Goal: Navigation & Orientation: Find specific page/section

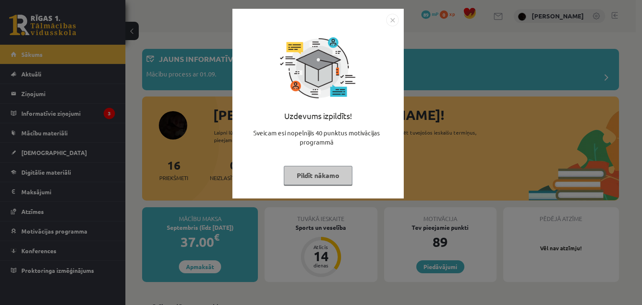
click at [382, 21] on div at bounding box center [317, 20] width 161 height 13
click at [391, 20] on img "Close" at bounding box center [392, 20] width 13 height 13
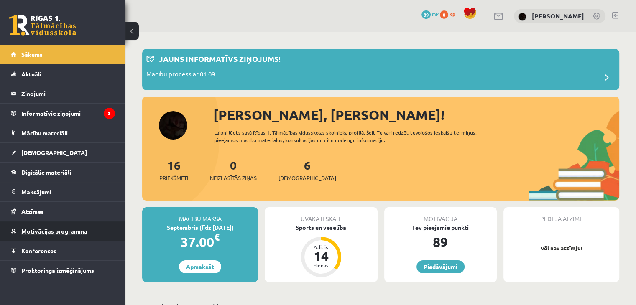
click at [78, 231] on span "Motivācijas programma" at bounding box center [54, 231] width 66 height 8
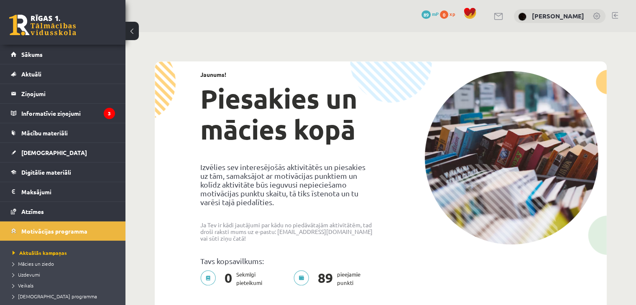
scroll to position [42, 0]
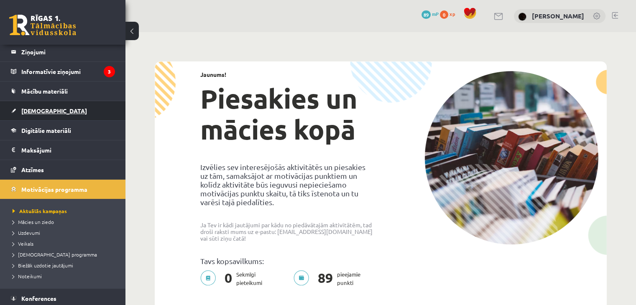
click at [53, 114] on link "[DEMOGRAPHIC_DATA]" at bounding box center [63, 110] width 104 height 19
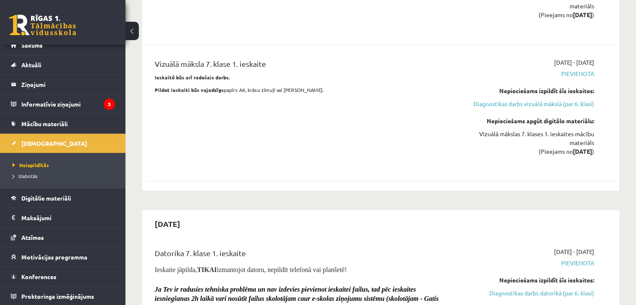
scroll to position [1337, 0]
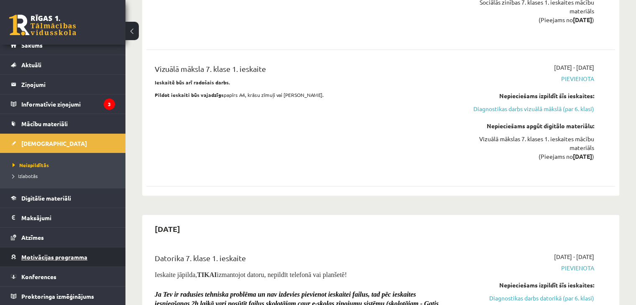
click at [77, 253] on span "Motivācijas programma" at bounding box center [54, 257] width 66 height 8
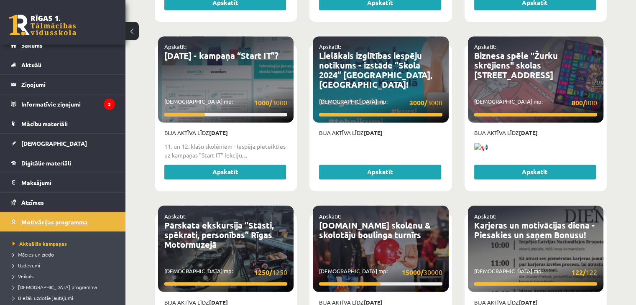
scroll to position [1421, 0]
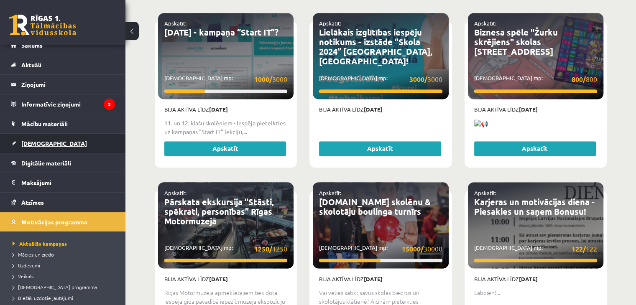
click at [85, 149] on link "[DEMOGRAPHIC_DATA]" at bounding box center [63, 143] width 104 height 19
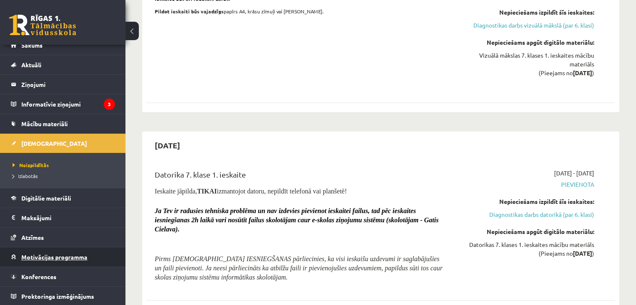
click at [52, 249] on link "Motivācijas programma" at bounding box center [63, 256] width 104 height 19
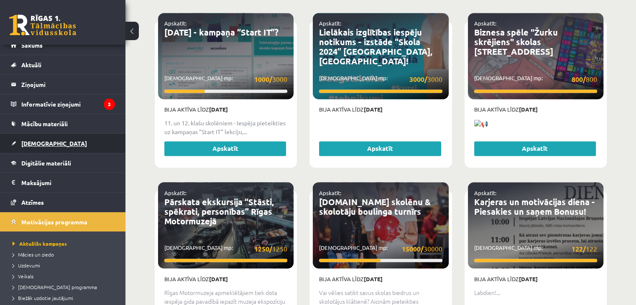
click at [71, 150] on link "[DEMOGRAPHIC_DATA]" at bounding box center [63, 143] width 104 height 19
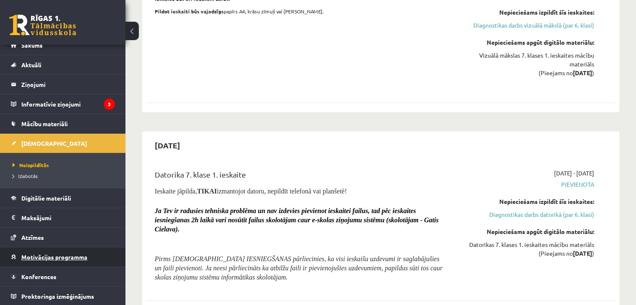
click at [51, 252] on link "Motivācijas programma" at bounding box center [63, 256] width 104 height 19
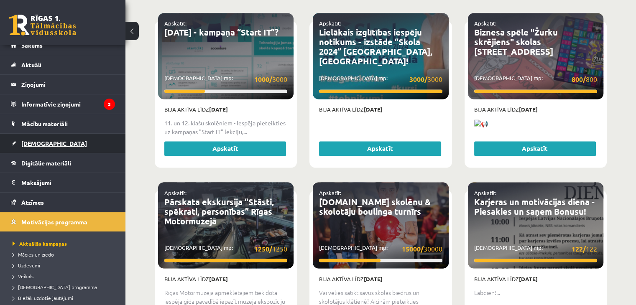
click at [78, 143] on link "[DEMOGRAPHIC_DATA]" at bounding box center [63, 143] width 104 height 19
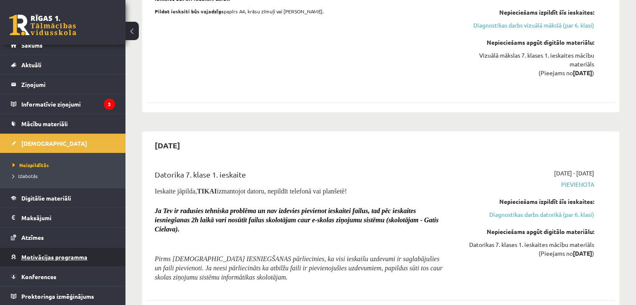
click at [48, 256] on span "Motivācijas programma" at bounding box center [54, 257] width 66 height 8
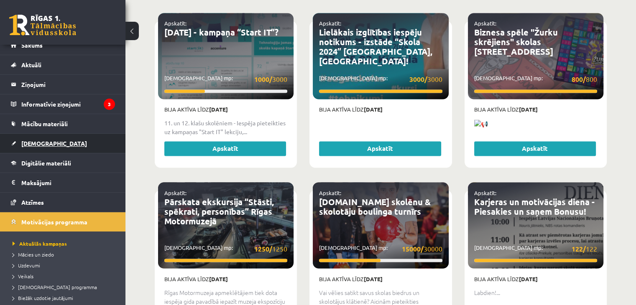
click at [46, 142] on link "[DEMOGRAPHIC_DATA]" at bounding box center [63, 143] width 104 height 19
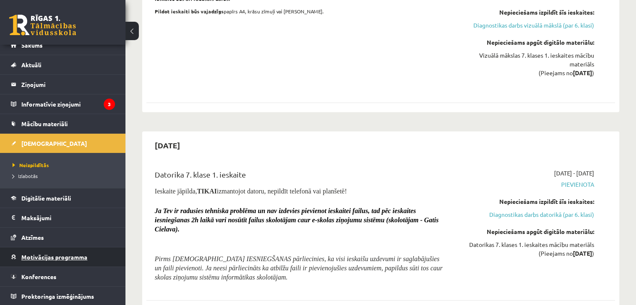
click at [45, 256] on span "Motivācijas programma" at bounding box center [54, 257] width 66 height 8
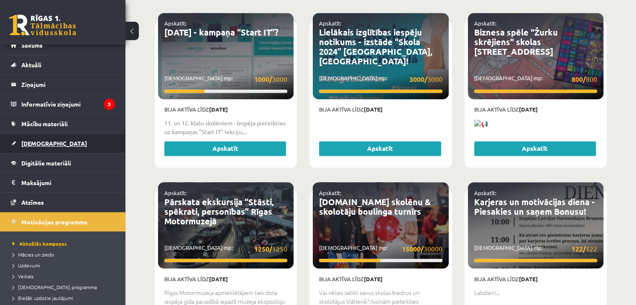
click at [48, 149] on link "[DEMOGRAPHIC_DATA]" at bounding box center [63, 143] width 104 height 19
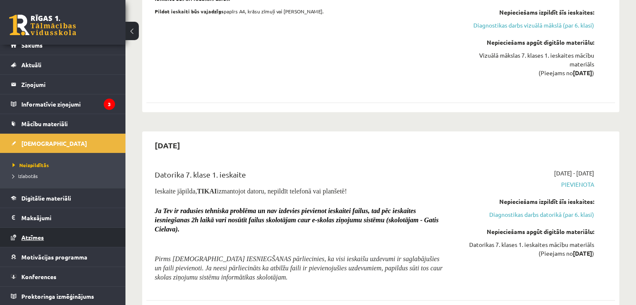
click at [39, 236] on span "Atzīmes" at bounding box center [32, 238] width 23 height 8
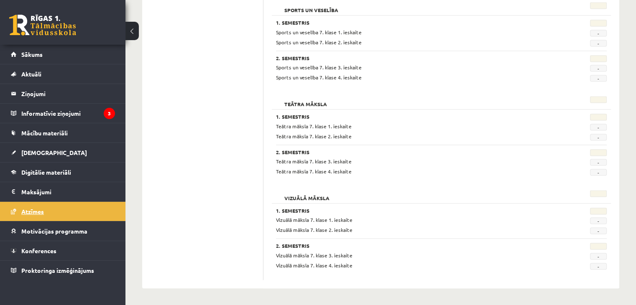
scroll to position [1260, 0]
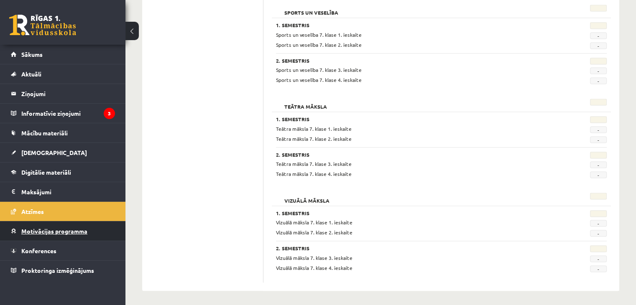
click at [41, 230] on span "Motivācijas programma" at bounding box center [54, 231] width 66 height 8
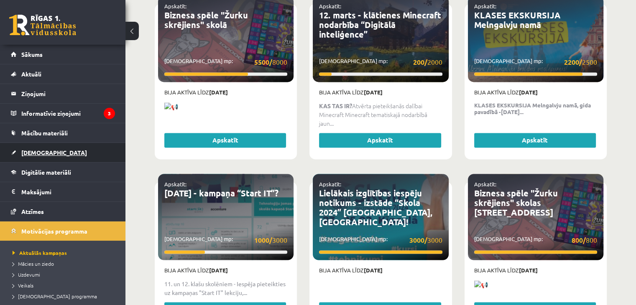
click at [55, 158] on link "[DEMOGRAPHIC_DATA]" at bounding box center [63, 152] width 104 height 19
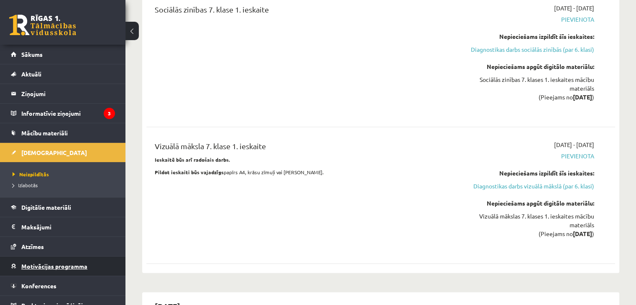
click at [74, 265] on span "Motivācijas programma" at bounding box center [54, 266] width 66 height 8
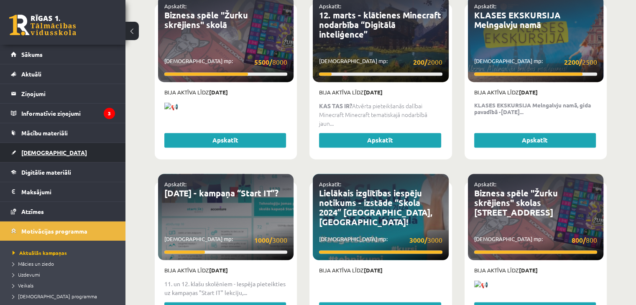
click at [53, 155] on link "[DEMOGRAPHIC_DATA]" at bounding box center [63, 152] width 104 height 19
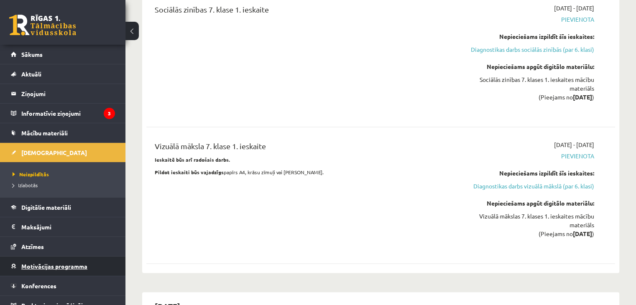
click at [43, 266] on span "Motivācijas programma" at bounding box center [54, 266] width 66 height 8
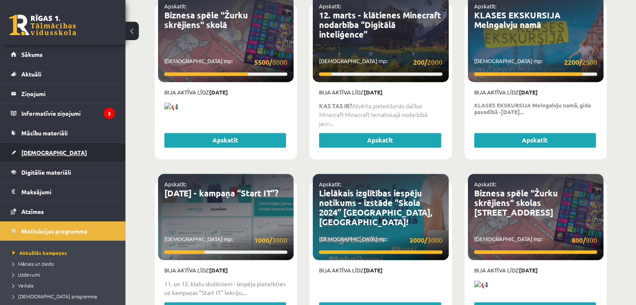
click at [44, 154] on span "[DEMOGRAPHIC_DATA]" at bounding box center [54, 153] width 66 height 8
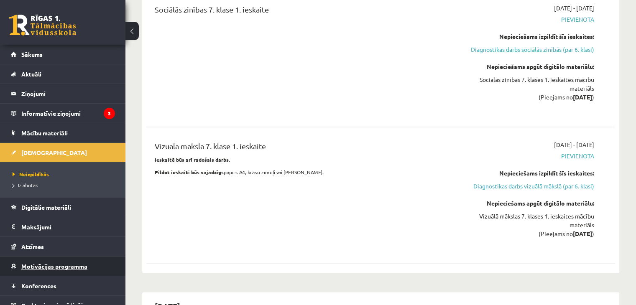
click at [53, 270] on link "Motivācijas programma" at bounding box center [63, 266] width 104 height 19
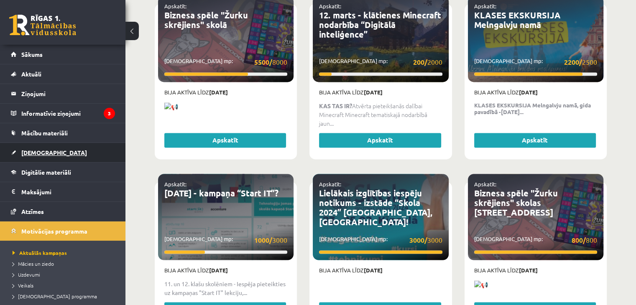
click at [46, 155] on span "[DEMOGRAPHIC_DATA]" at bounding box center [54, 153] width 66 height 8
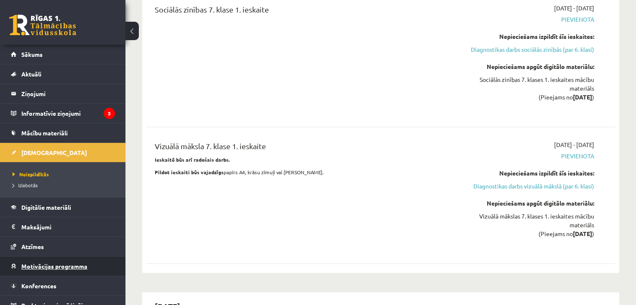
click at [41, 267] on span "Motivācijas programma" at bounding box center [54, 266] width 66 height 8
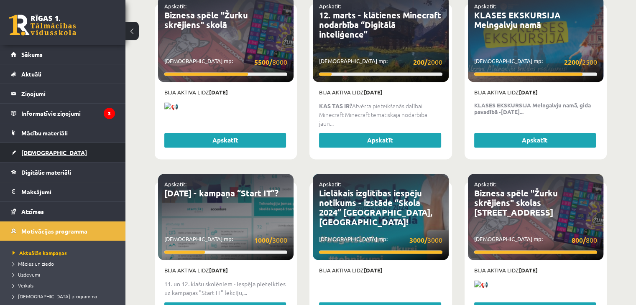
click at [46, 153] on span "[DEMOGRAPHIC_DATA]" at bounding box center [54, 153] width 66 height 8
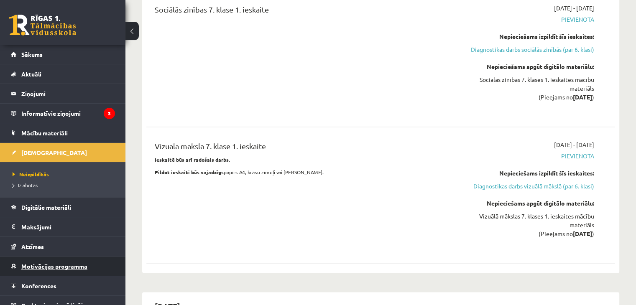
click at [43, 270] on link "Motivācijas programma" at bounding box center [63, 266] width 104 height 19
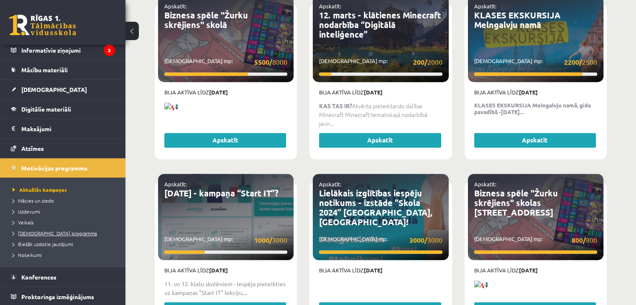
scroll to position [64, 0]
click at [30, 223] on span "Veikals" at bounding box center [23, 222] width 21 height 7
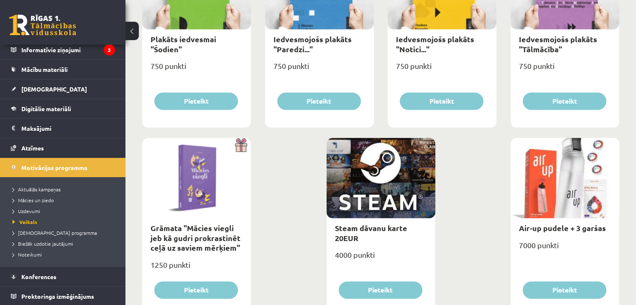
scroll to position [979, 0]
